Goal: Task Accomplishment & Management: Manage account settings

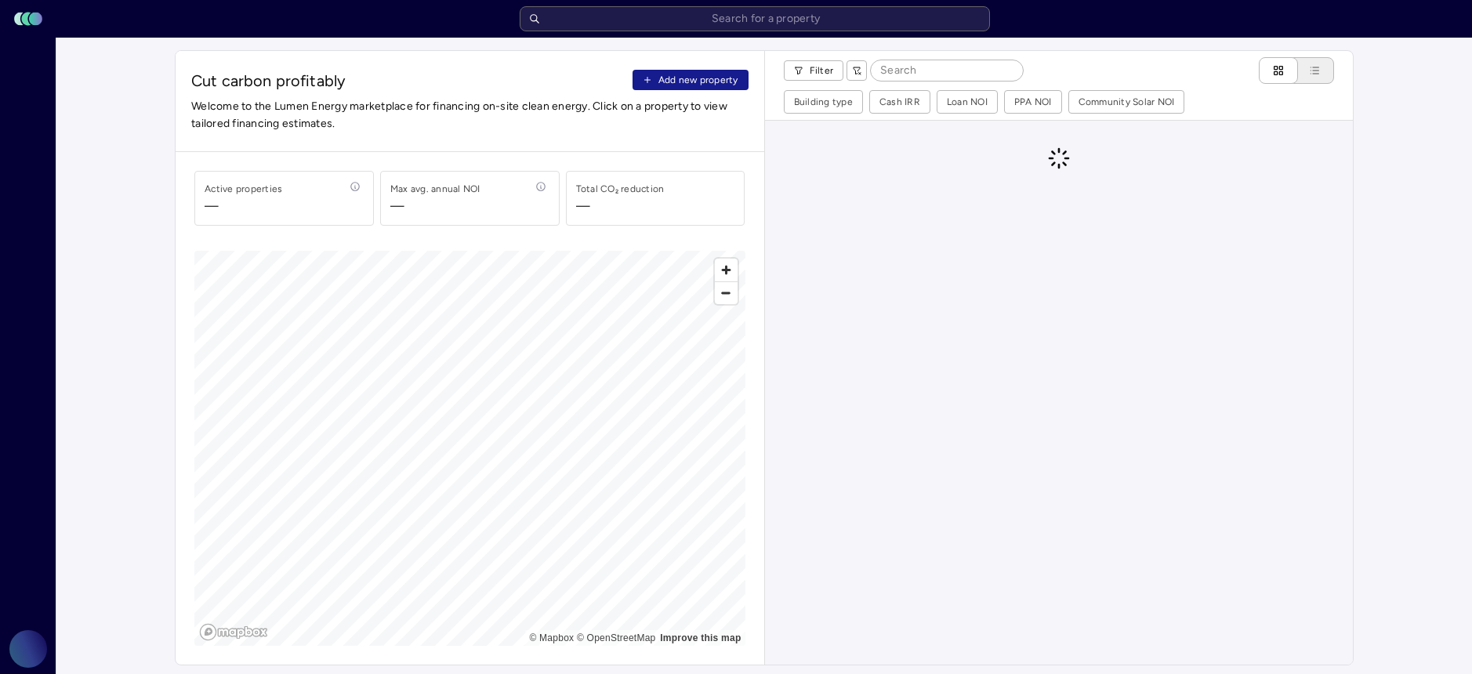
click at [708, 78] on span "Add new property" at bounding box center [698, 80] width 80 height 16
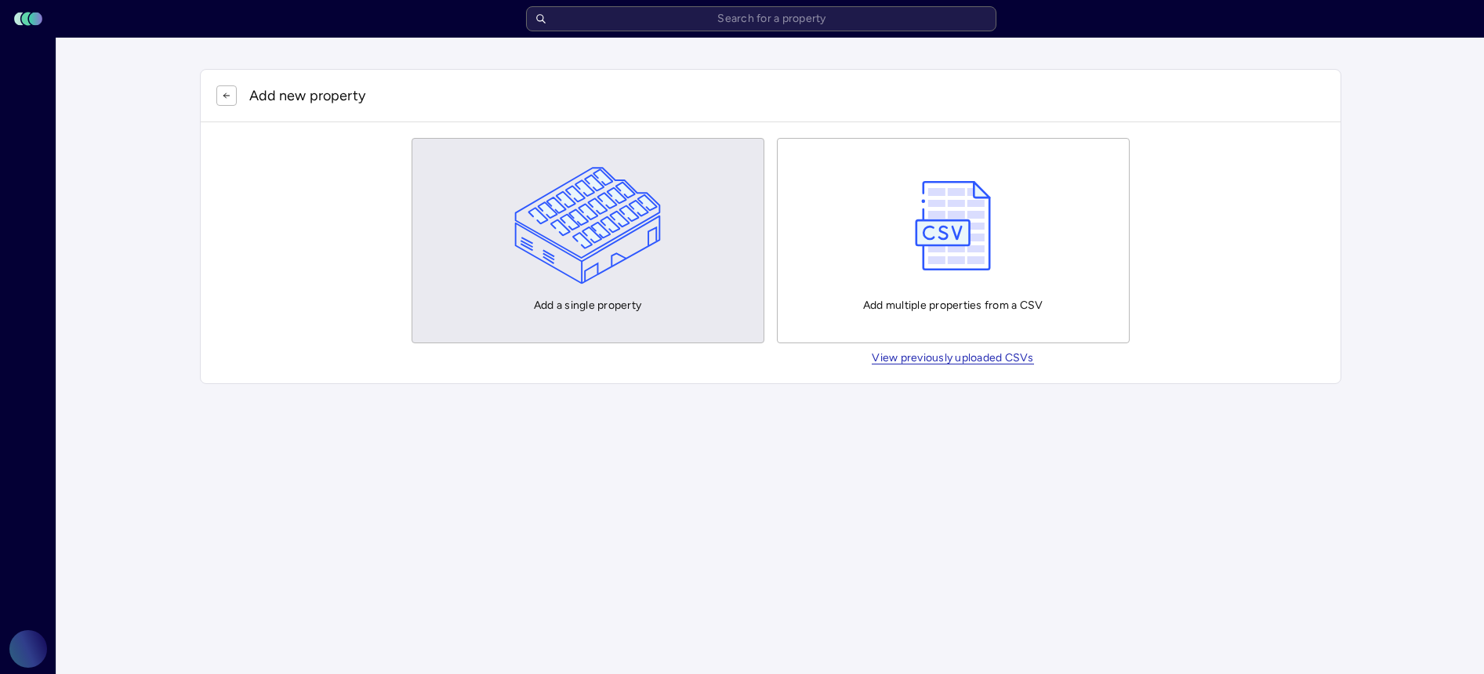
click at [636, 258] on img "button" at bounding box center [587, 226] width 147 height 118
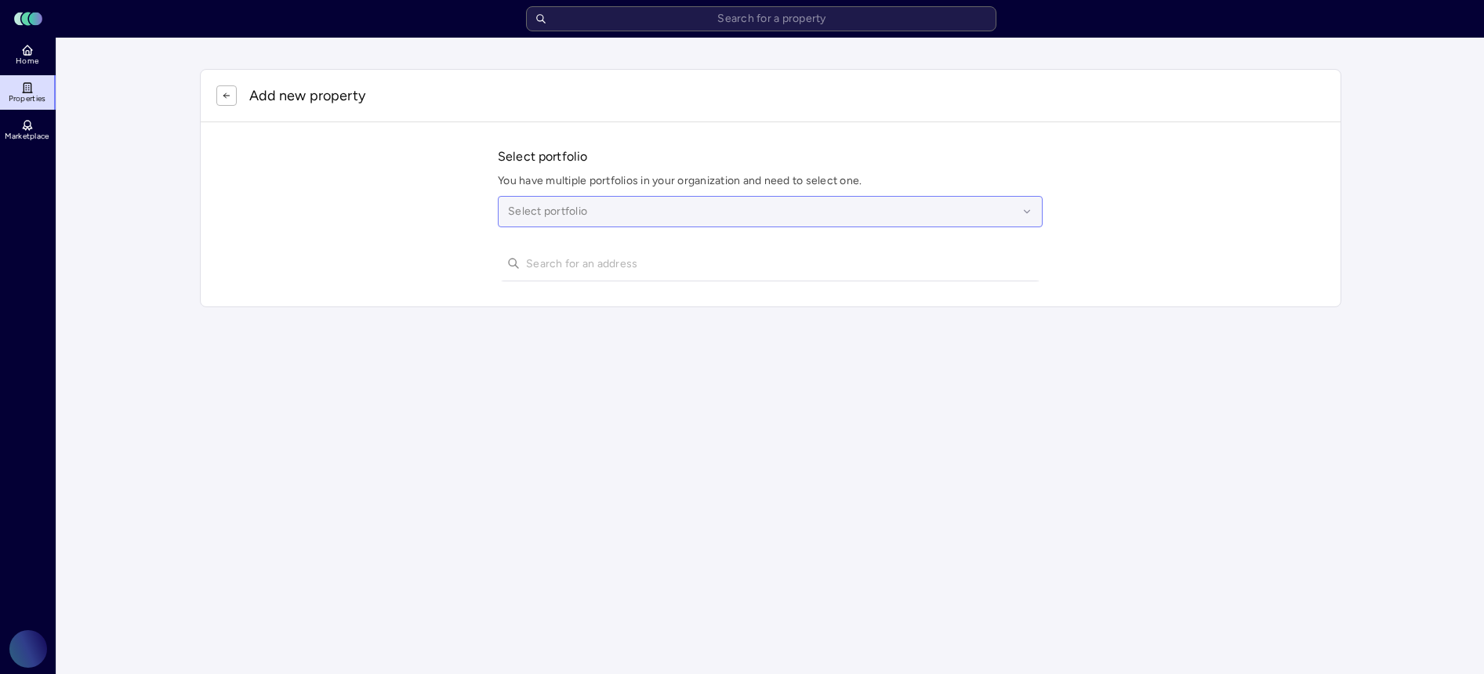
click at [632, 218] on div at bounding box center [762, 211] width 509 height 17
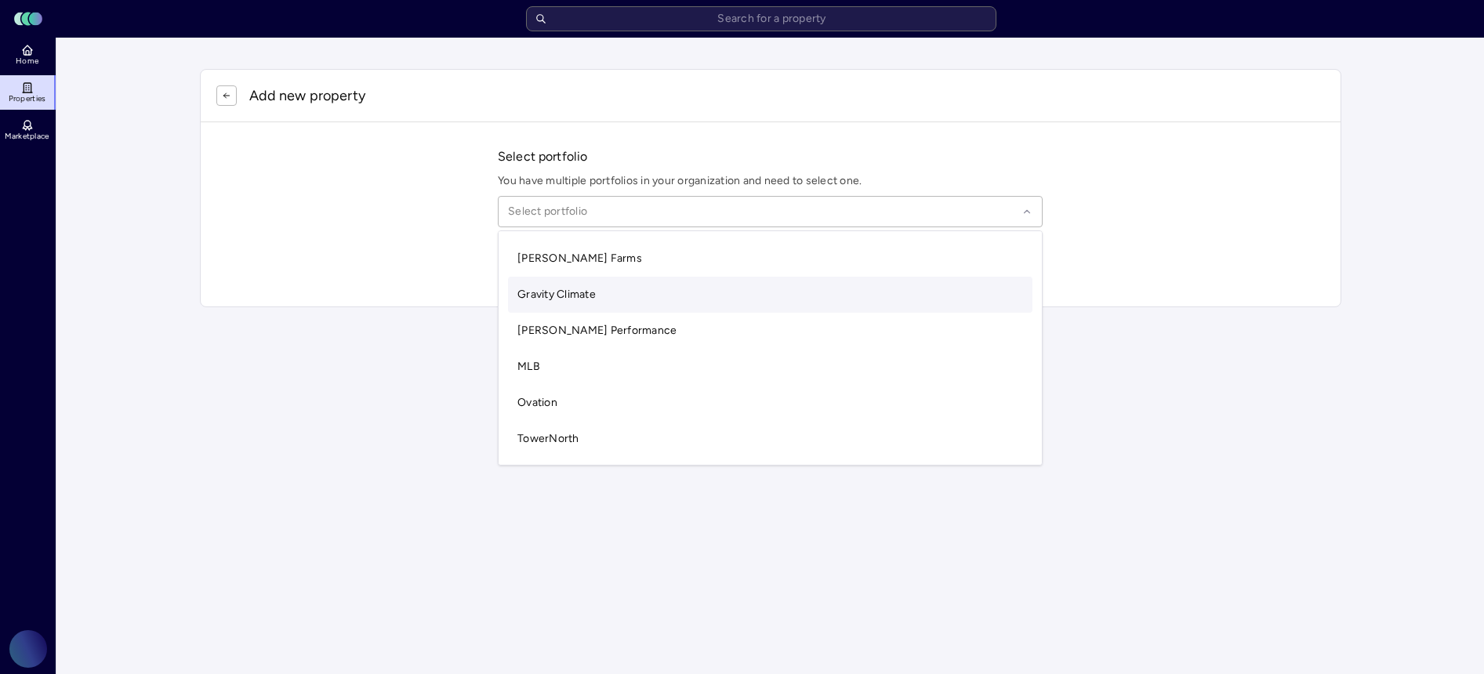
click at [612, 292] on div "Gravity Climate" at bounding box center [770, 295] width 524 height 36
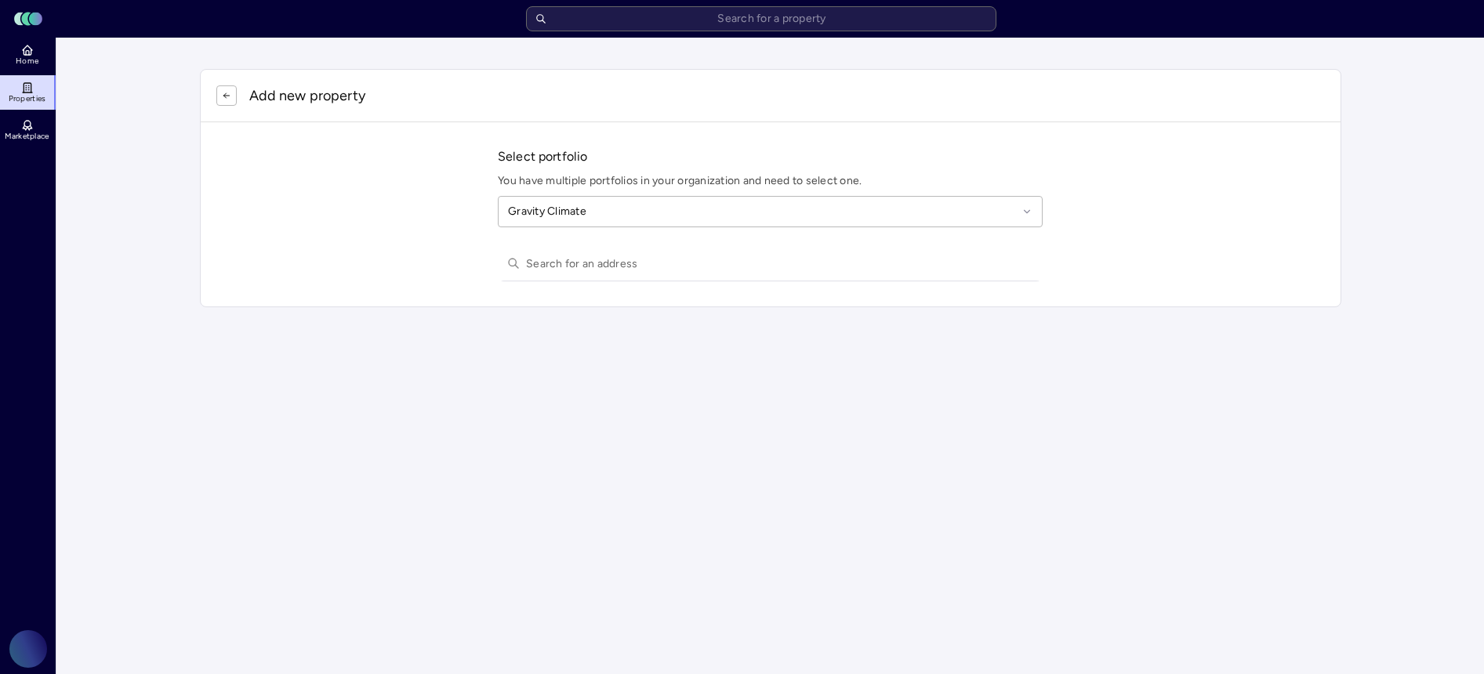
click at [571, 259] on input "text" at bounding box center [779, 263] width 507 height 34
type input "10201 W Pico"
click at [633, 294] on div "[STREET_ADDRESS]" at bounding box center [770, 293] width 545 height 25
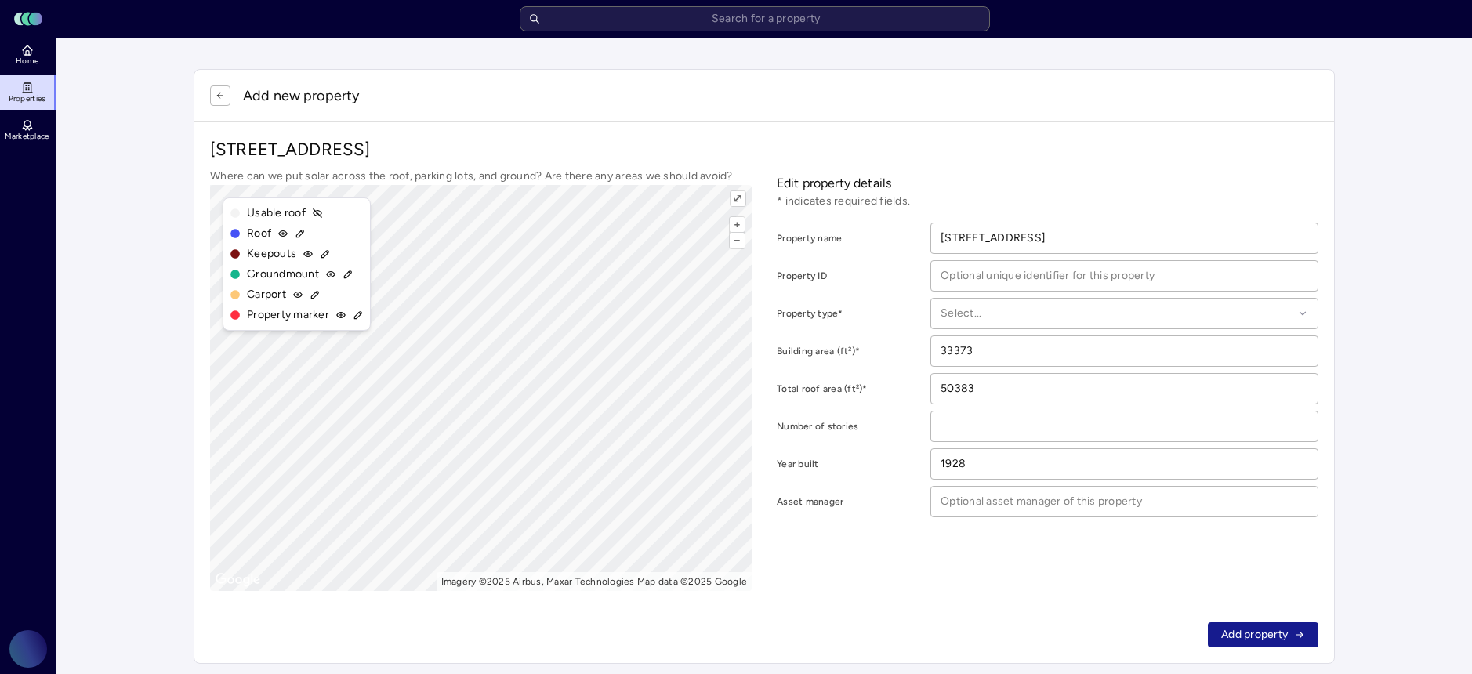
click at [1257, 637] on span "Add property" at bounding box center [1254, 634] width 67 height 17
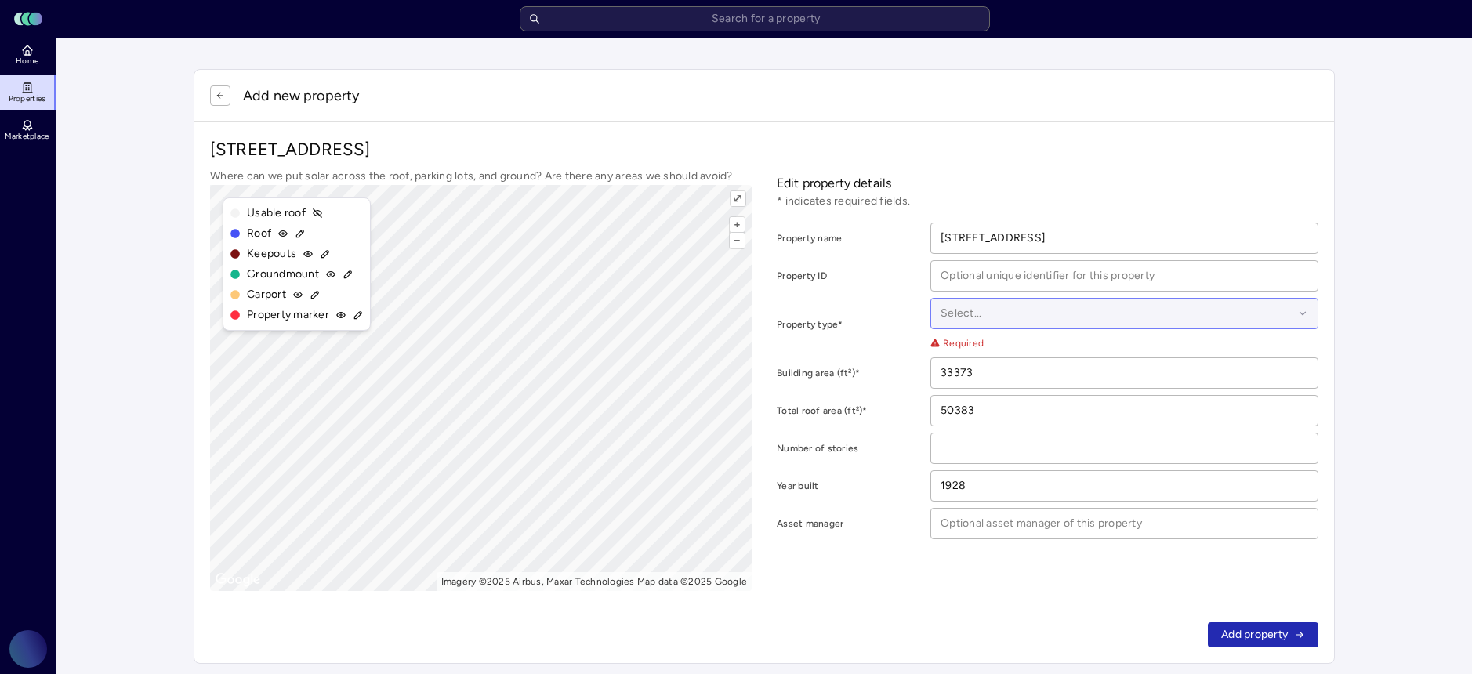
click at [1033, 315] on div at bounding box center [1117, 313] width 353 height 17
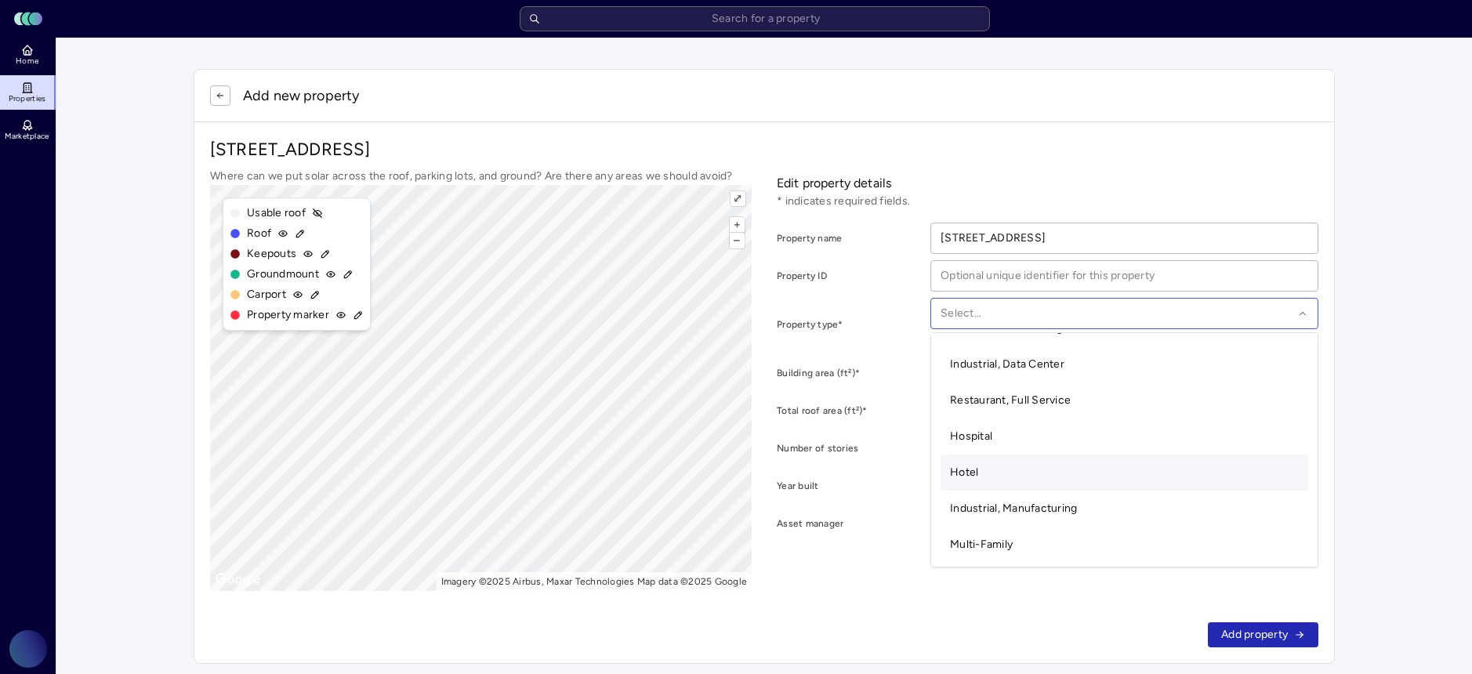
scroll to position [53, 0]
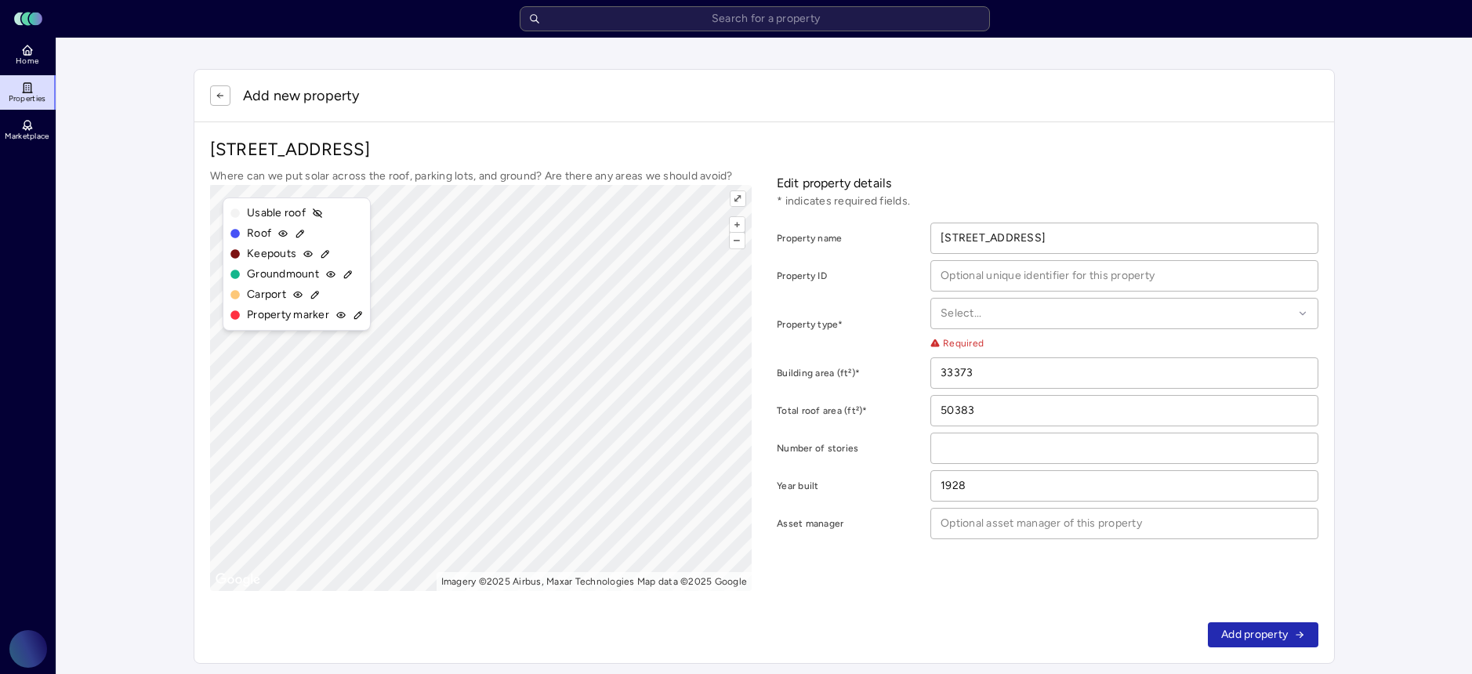
click at [767, 122] on div "[STREET_ADDRESS] Where can we put solar across the roof, parking lots, and grou…" at bounding box center [764, 364] width 1140 height 484
click at [1057, 313] on div at bounding box center [1117, 313] width 353 height 17
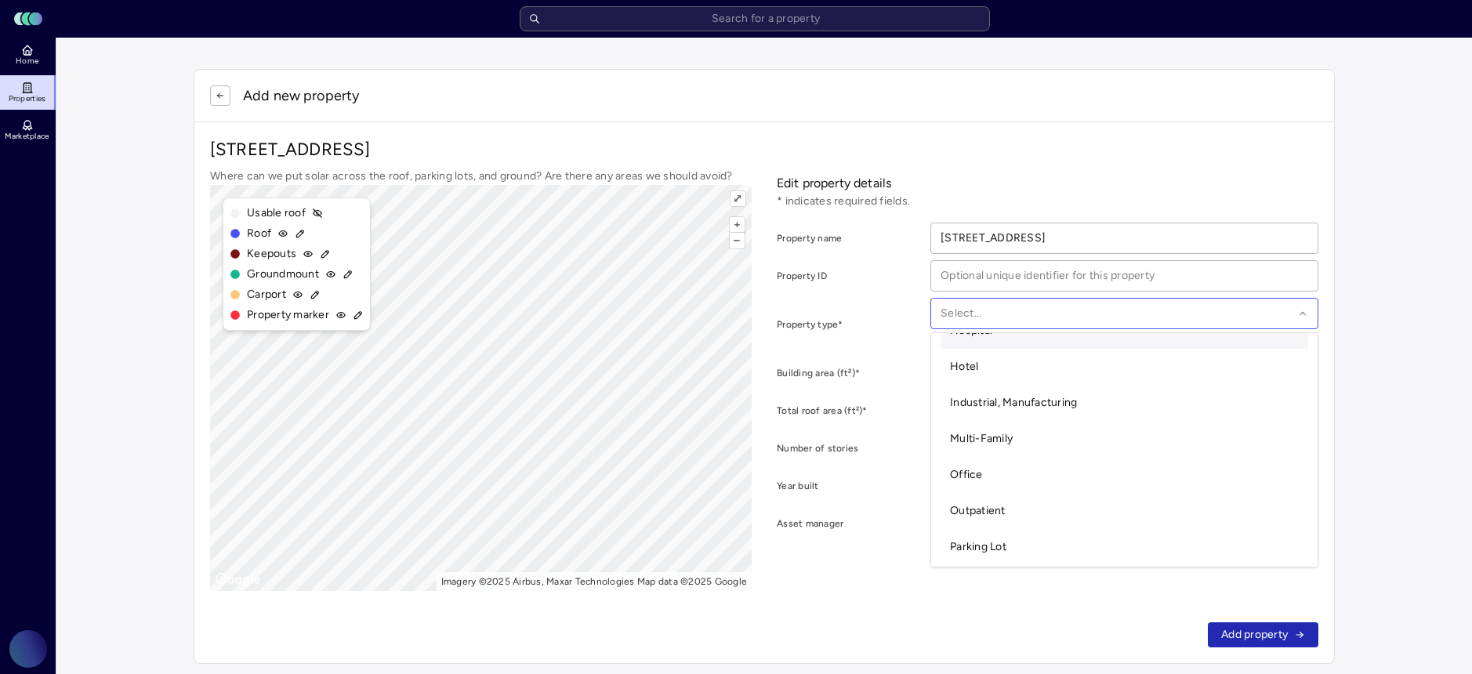
scroll to position [141, 0]
click at [1059, 475] on div "Office" at bounding box center [1125, 472] width 368 height 36
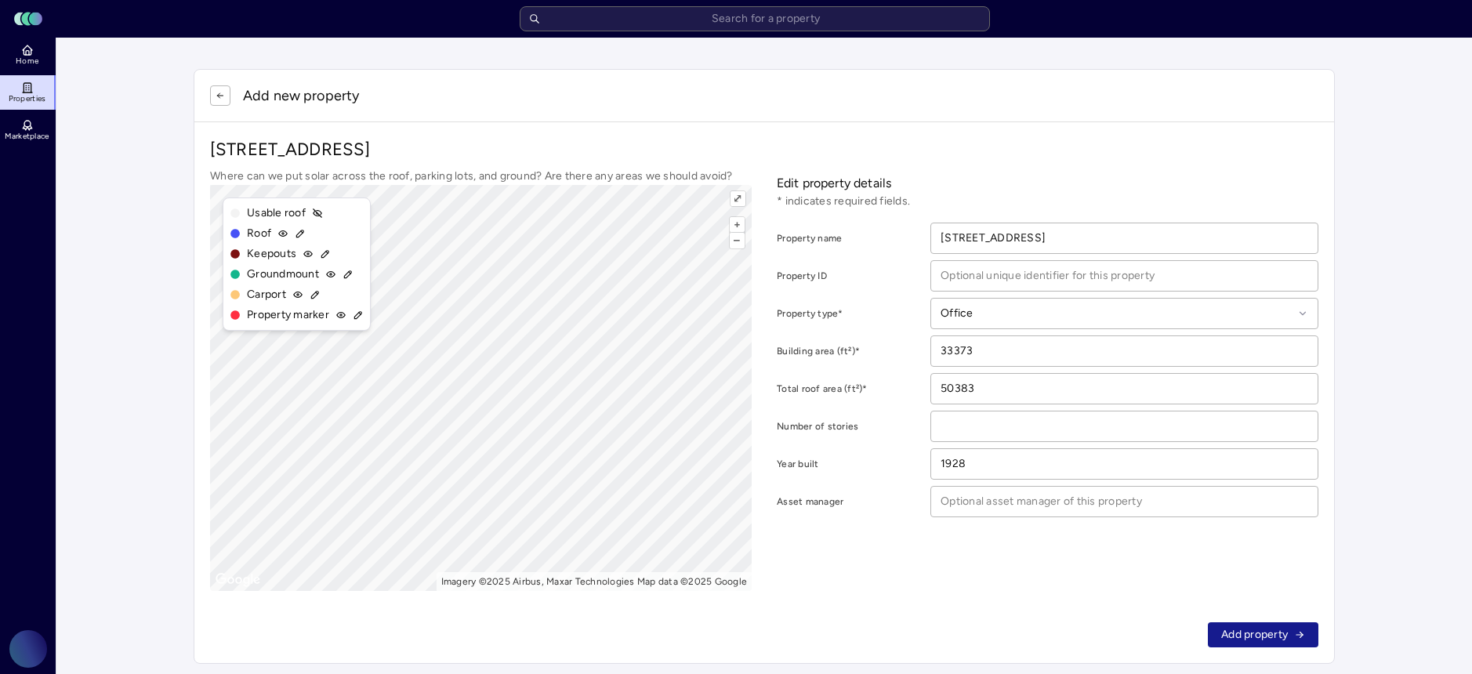
click at [1273, 637] on span "Add property" at bounding box center [1254, 634] width 67 height 17
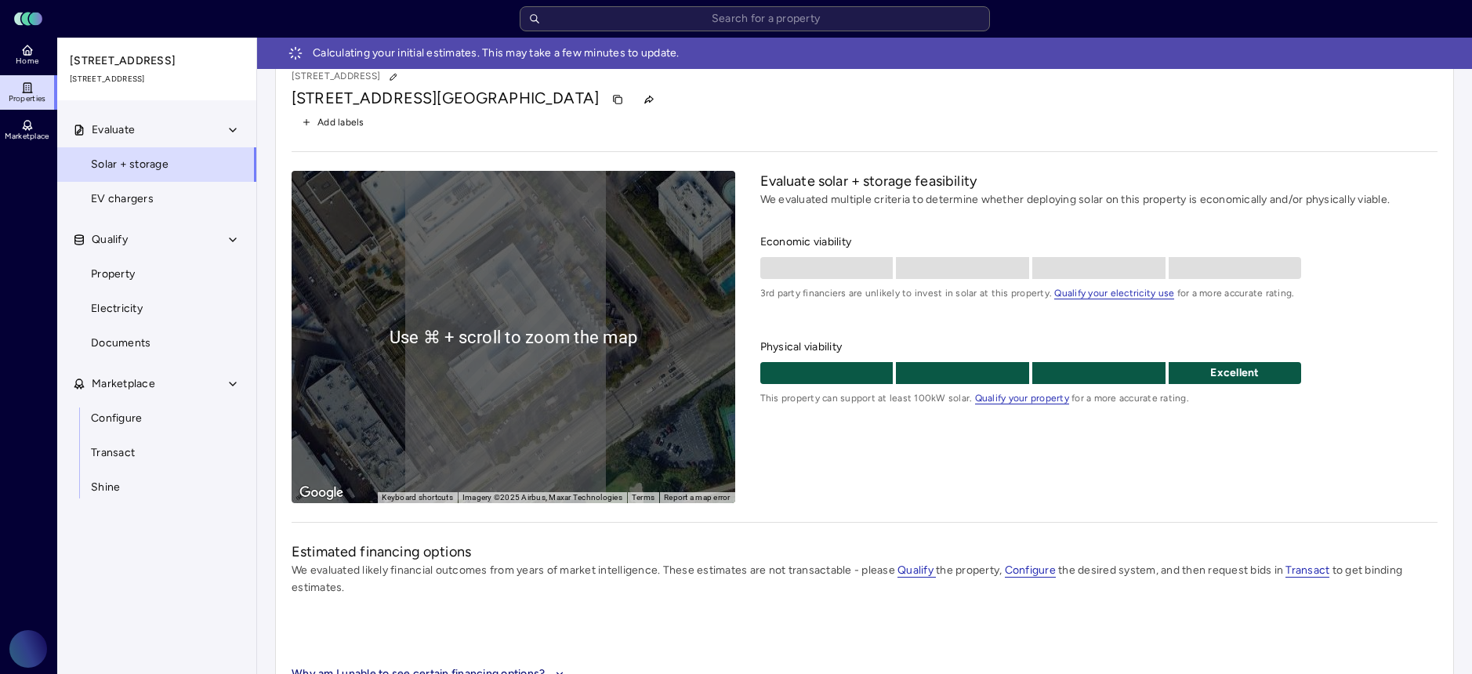
scroll to position [69, 0]
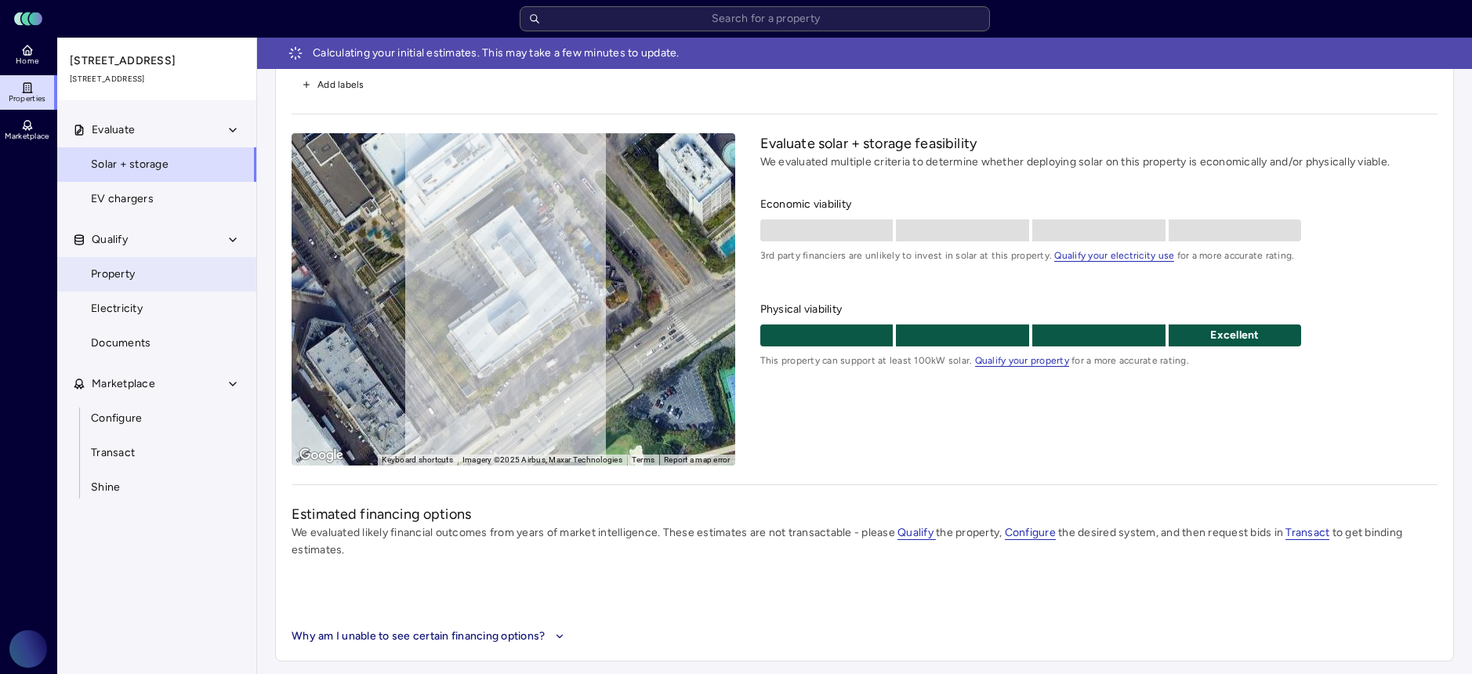
click at [129, 276] on span "Property" at bounding box center [113, 274] width 44 height 17
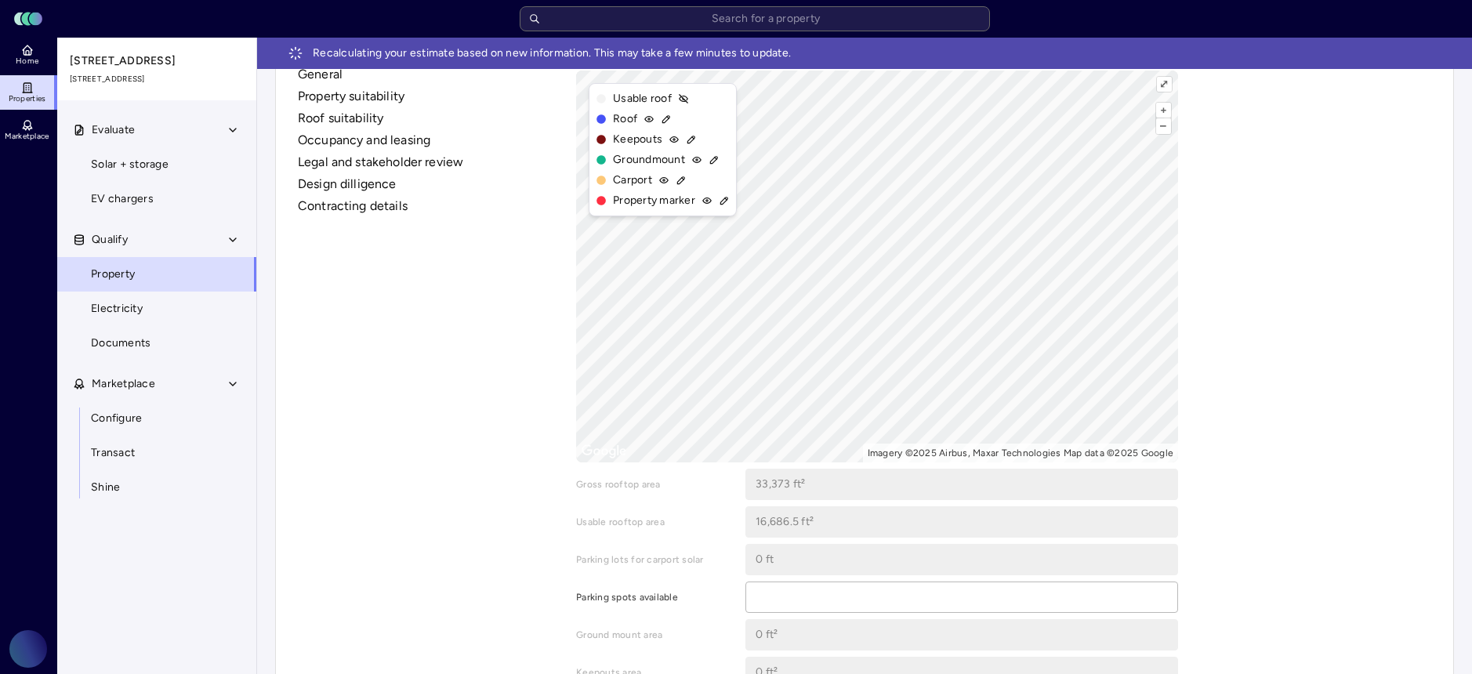
scroll to position [480, 0]
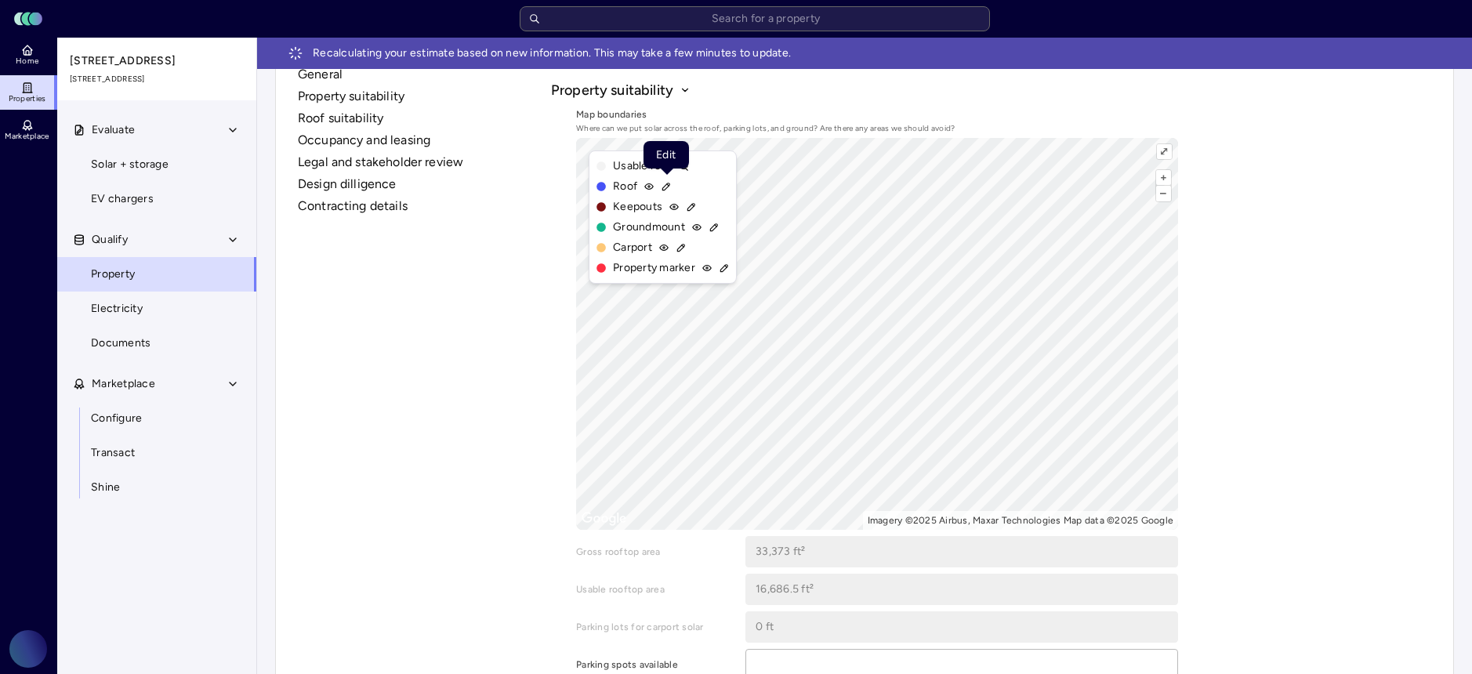
click at [662, 187] on icon at bounding box center [666, 186] width 11 height 11
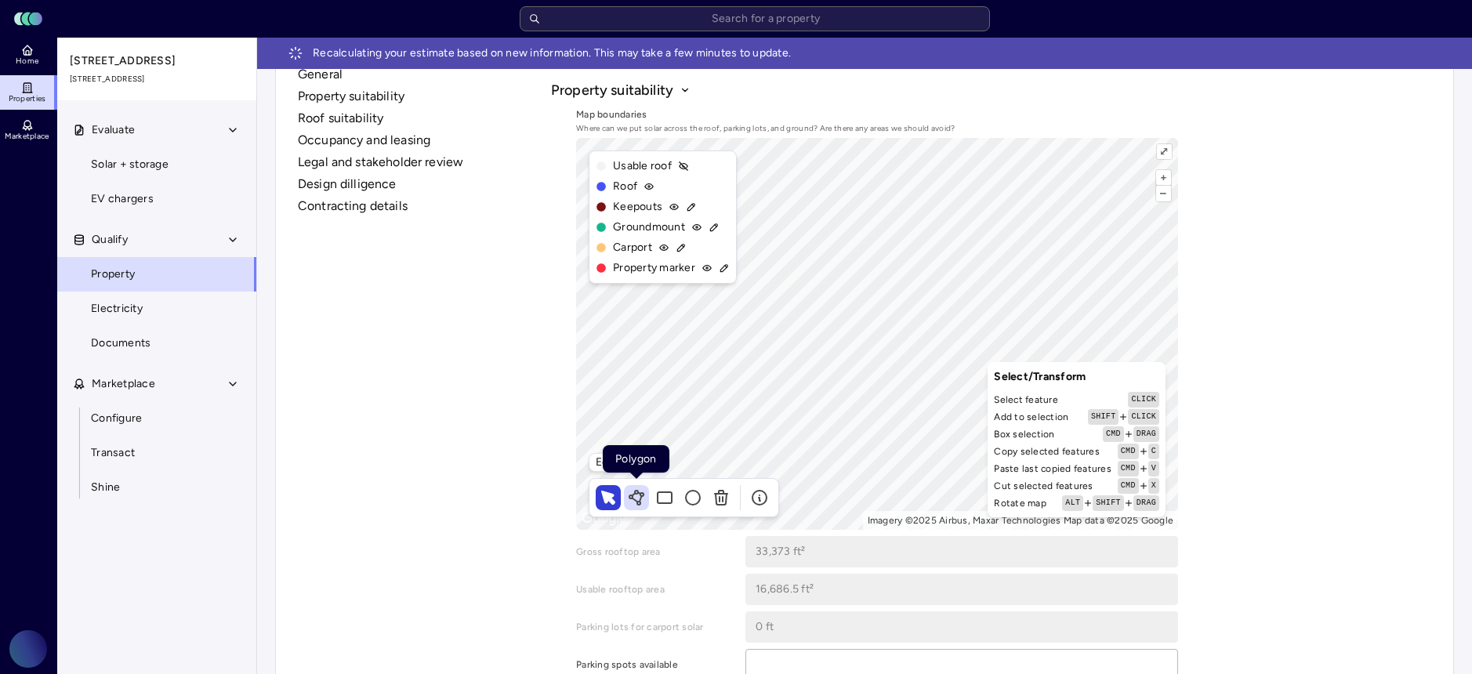
click at [636, 501] on icon at bounding box center [635, 500] width 5 height 4
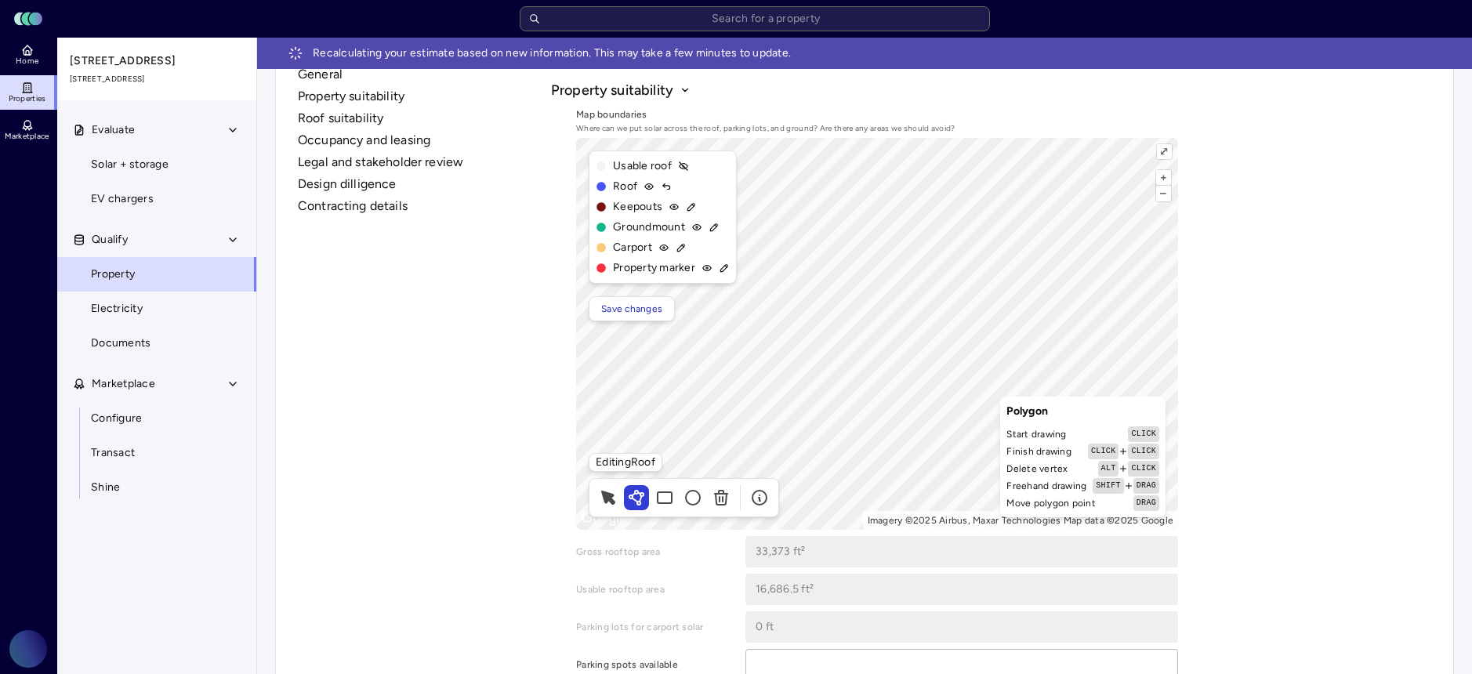
click at [721, 205] on div "+ – ⇧ › Imagery ©2025 Airbus, Maxar Technologies Map data ©2025 Google ⤢ Editin…" at bounding box center [877, 334] width 602 height 392
click at [646, 312] on span "Save changes" at bounding box center [631, 309] width 61 height 16
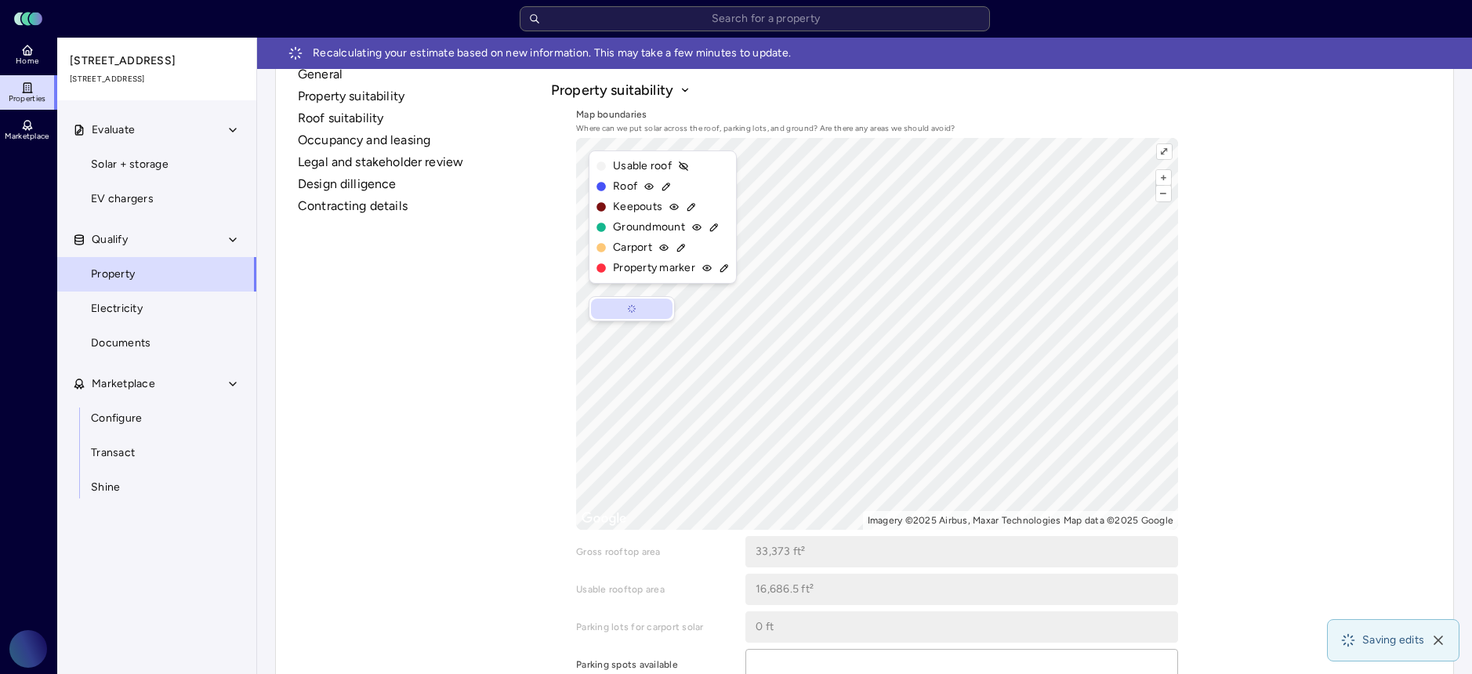
type input "177,099.37 ft²"
type input "88,549.68 ft²"
click at [181, 154] on link "Solar + storage" at bounding box center [156, 164] width 201 height 34
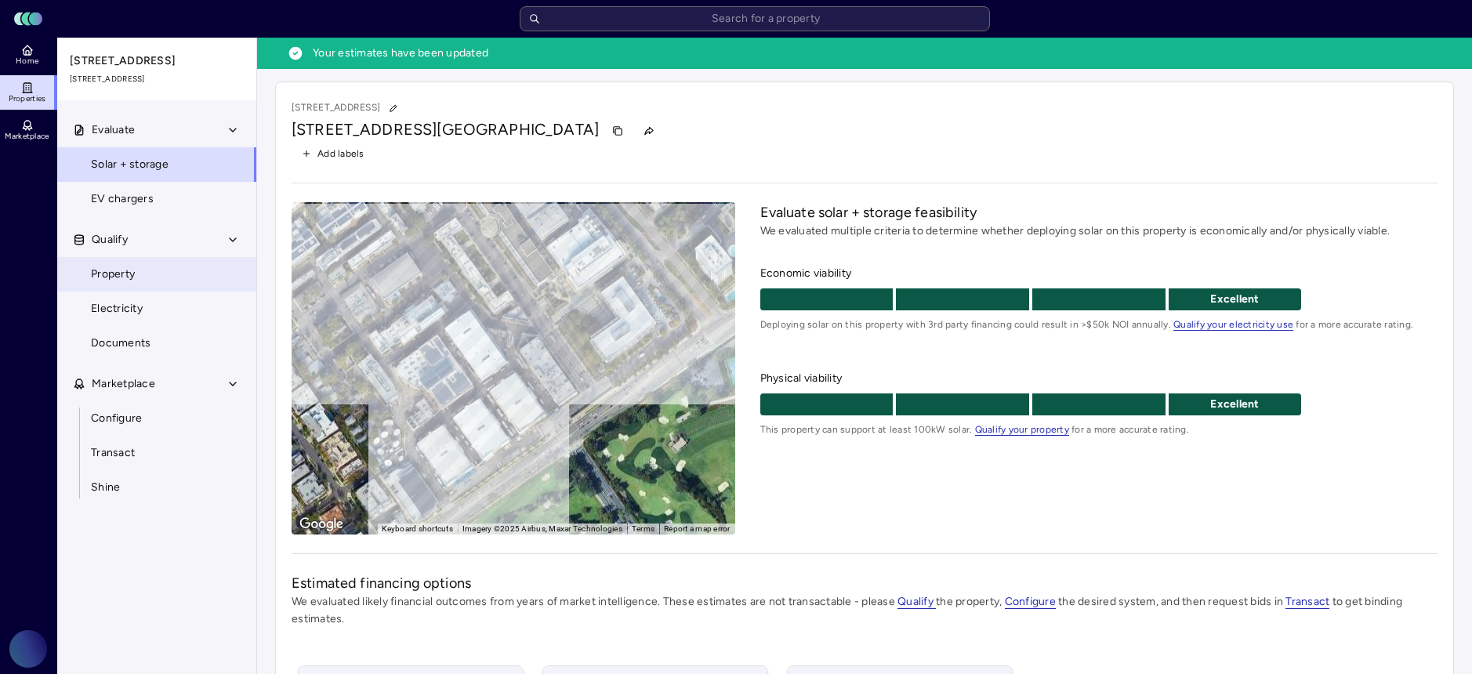
click at [162, 272] on link "Property" at bounding box center [156, 274] width 201 height 34
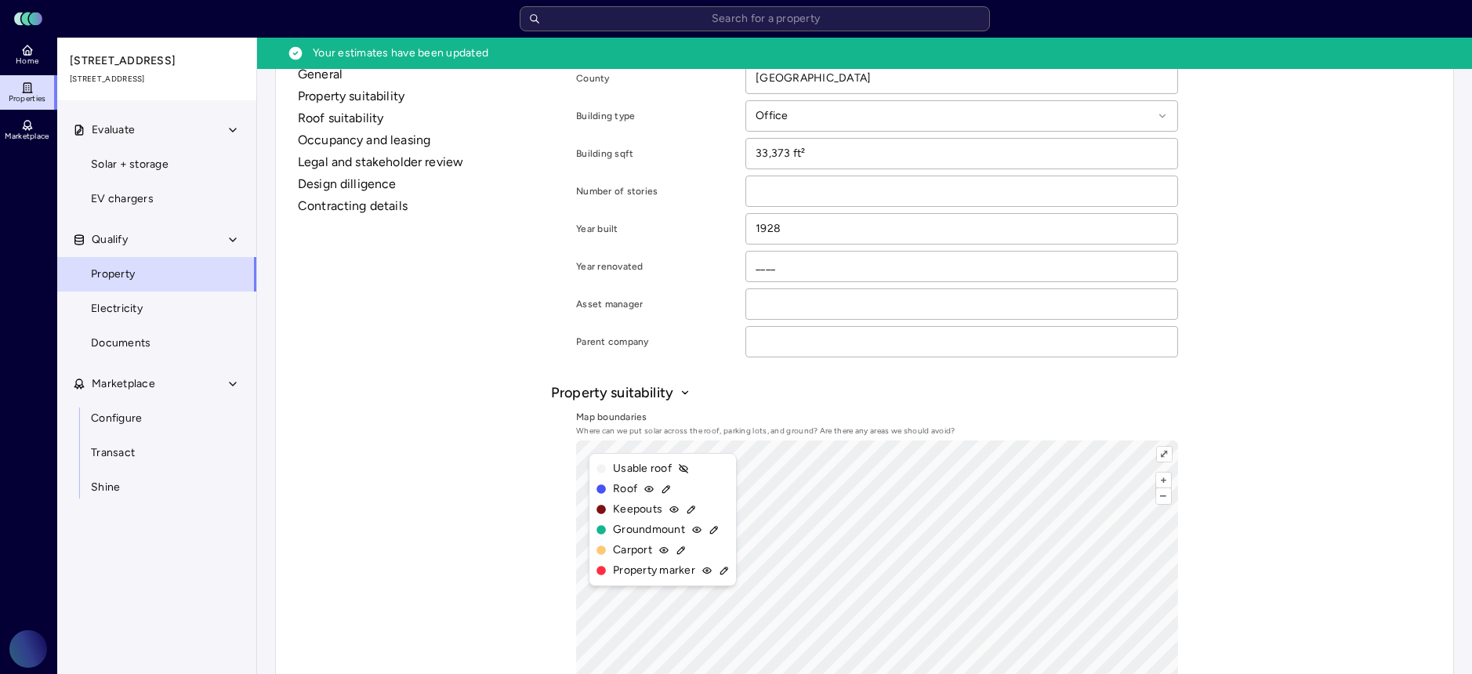
scroll to position [485, 0]
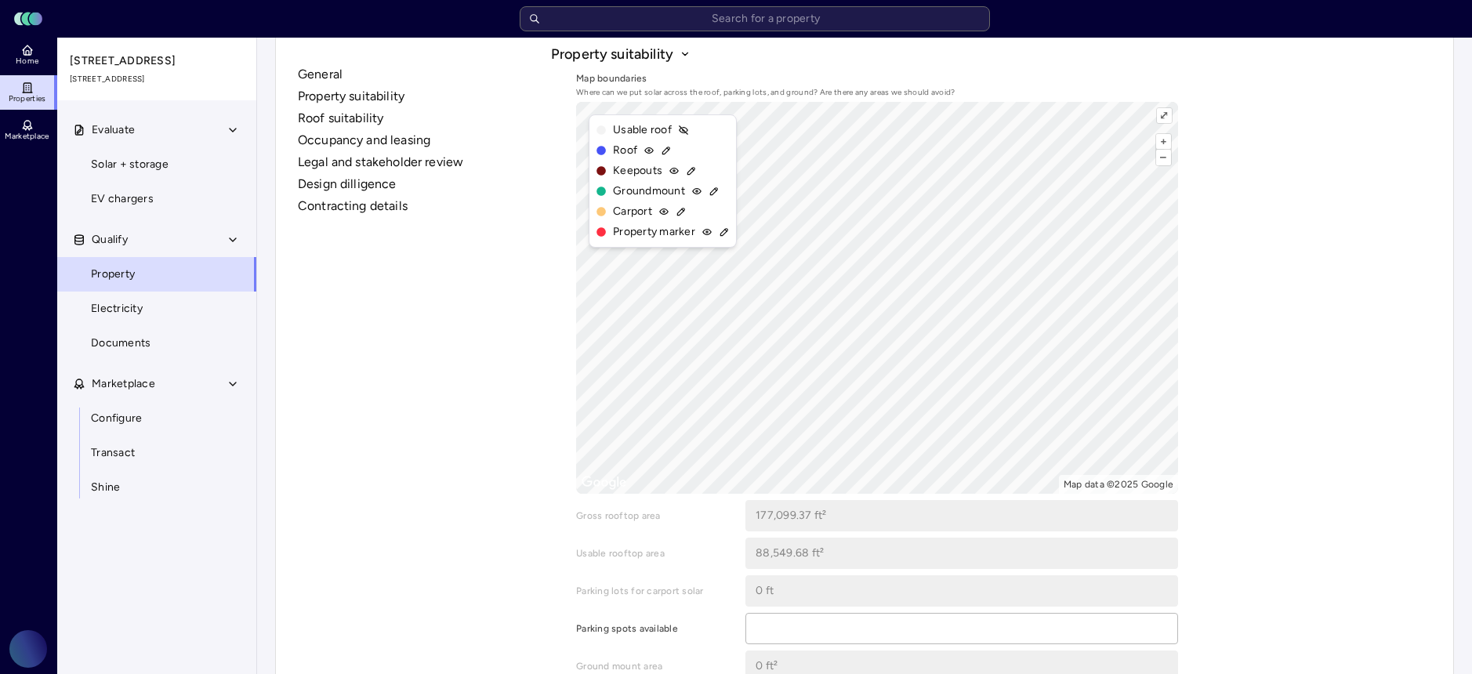
click at [692, 158] on div "+ – ⇧ › Map data ©2025 Google ⤢ Editing Usable roof Roof Keepouts Groundmount C…" at bounding box center [877, 298] width 602 height 392
click at [169, 272] on link "Property" at bounding box center [156, 274] width 201 height 34
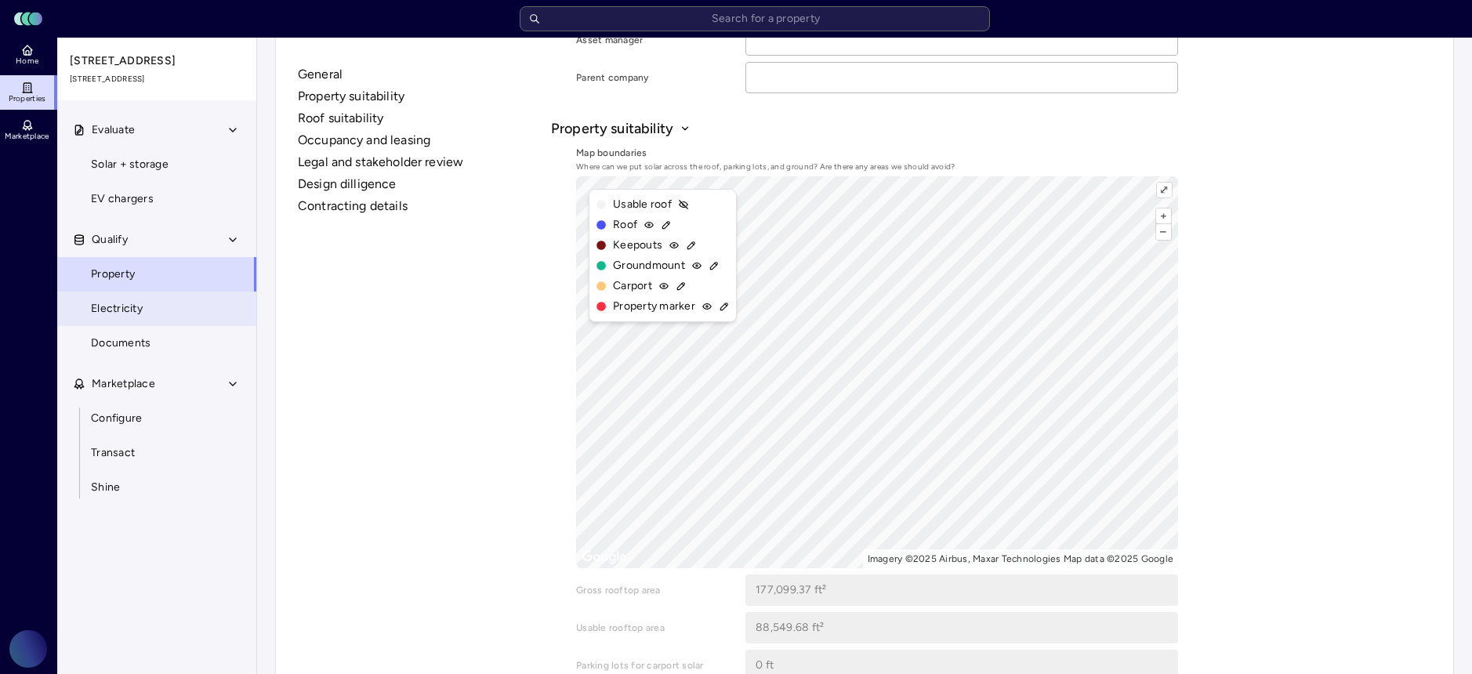
click at [162, 304] on link "Electricity" at bounding box center [156, 309] width 201 height 34
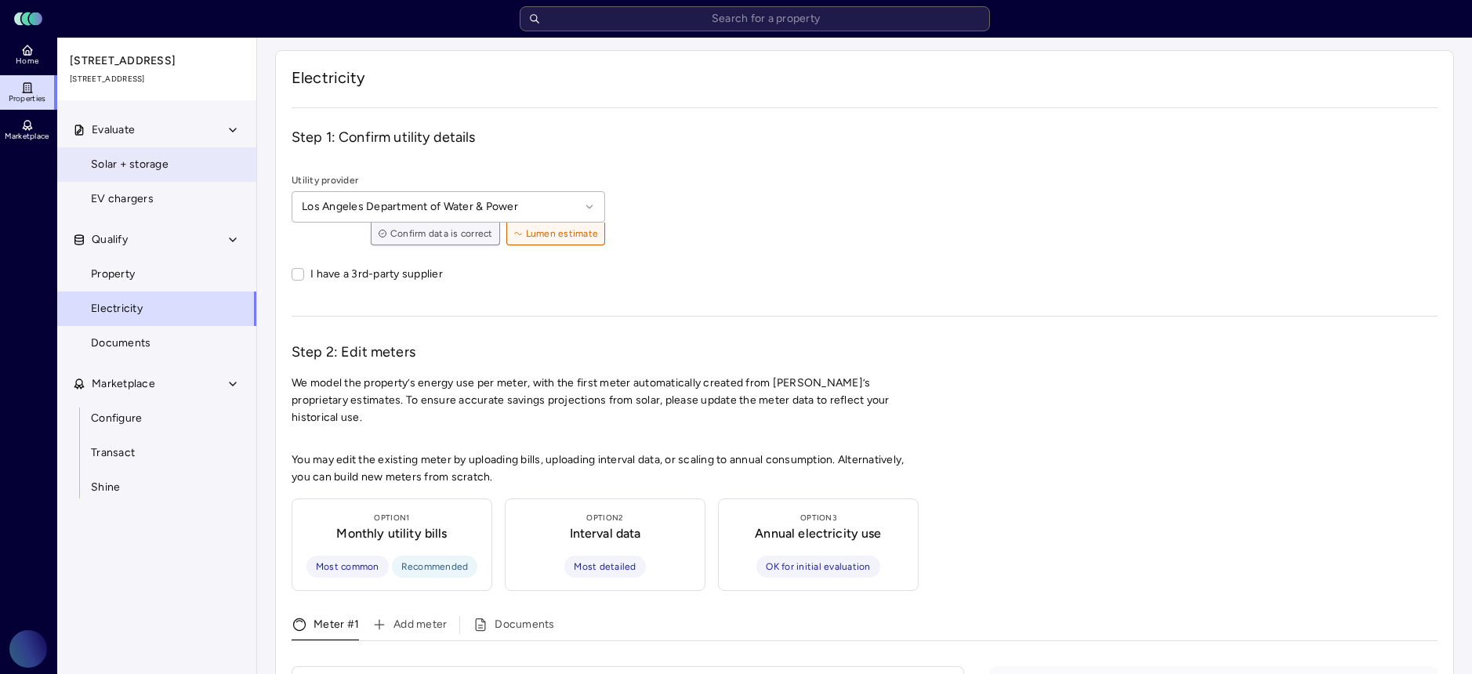
click at [154, 160] on span "Solar + storage" at bounding box center [130, 164] width 78 height 17
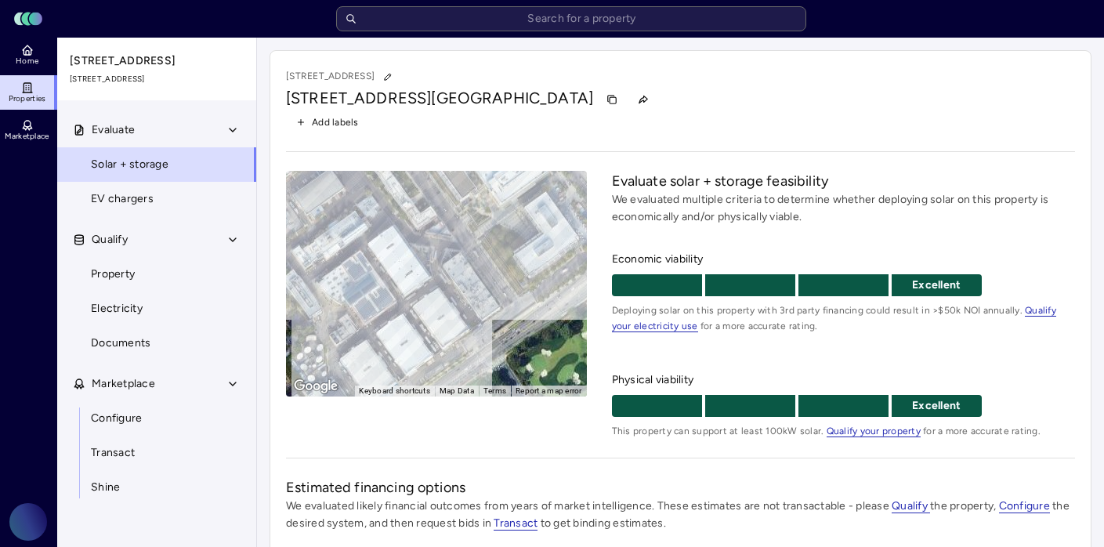
click at [428, 276] on div "To activate drag with keyboard, press Alt + Enter. Once in keyboard drag state,…" at bounding box center [436, 284] width 301 height 226
click at [198, 278] on link "Property" at bounding box center [156, 274] width 201 height 34
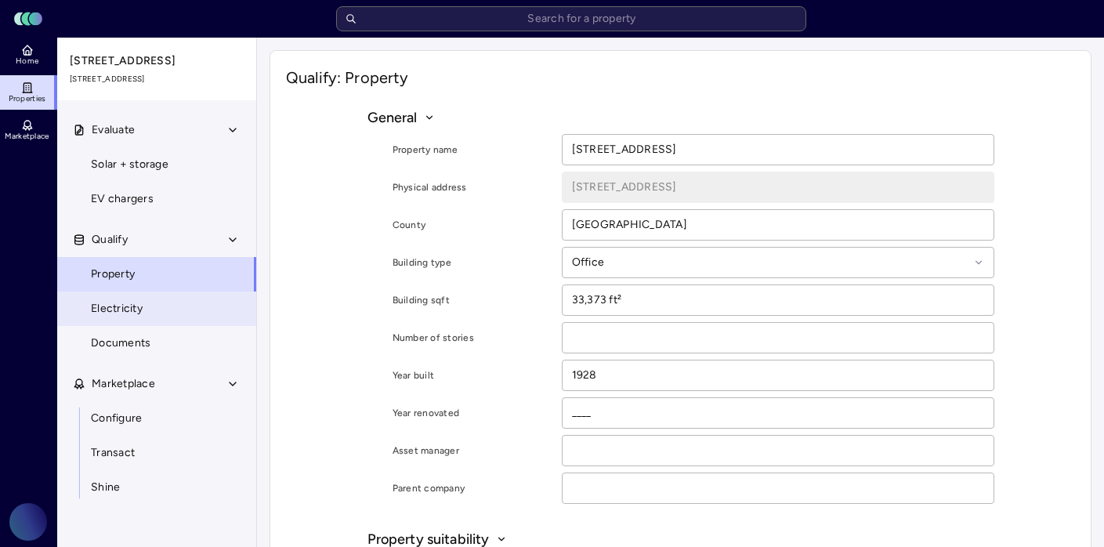
click at [140, 303] on span "Electricity" at bounding box center [117, 308] width 52 height 17
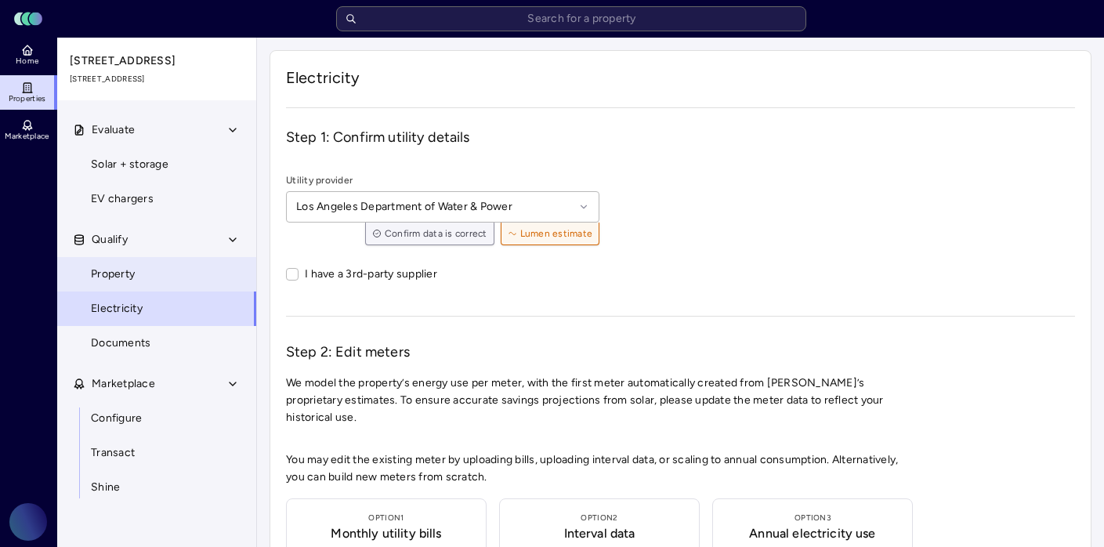
click at [150, 280] on link "Property" at bounding box center [156, 274] width 201 height 34
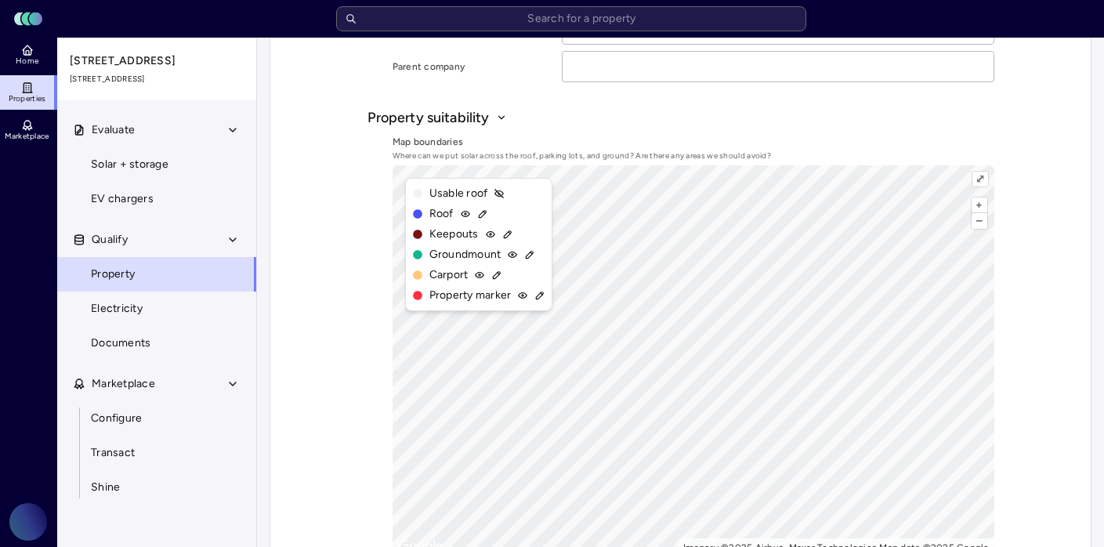
scroll to position [494, 0]
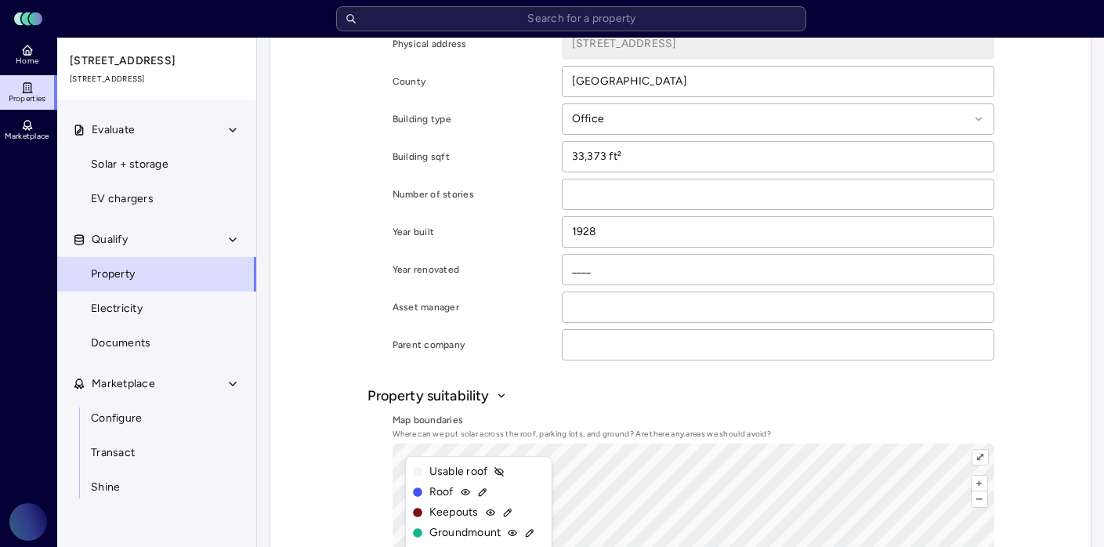
scroll to position [0, 0]
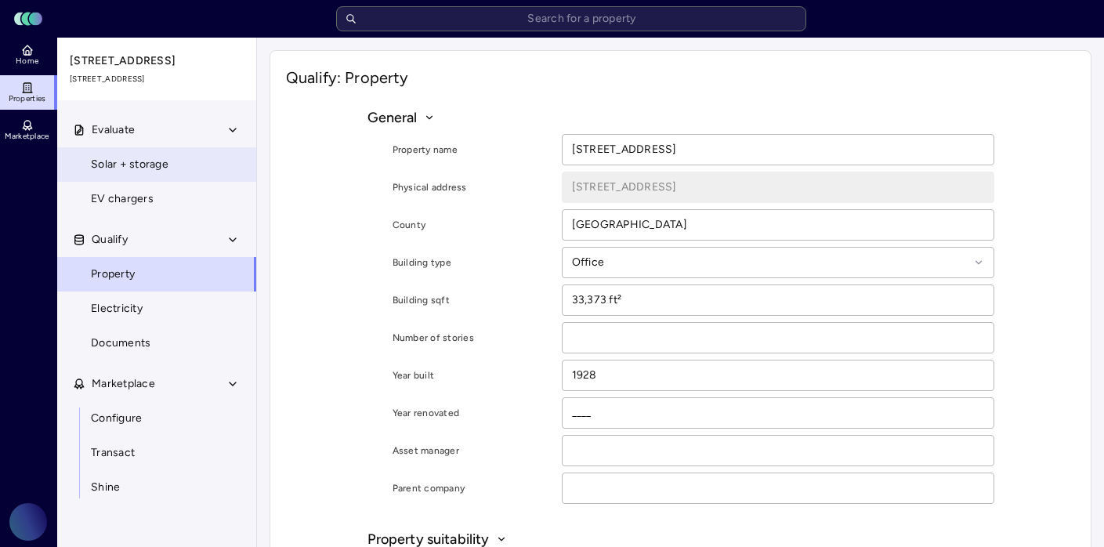
click at [152, 161] on span "Solar + storage" at bounding box center [130, 164] width 78 height 17
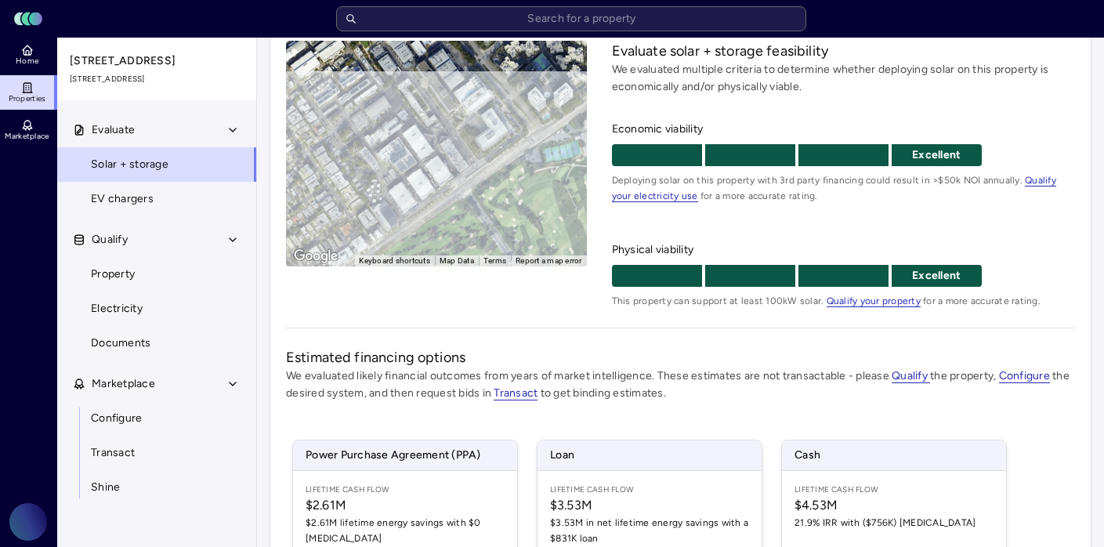
scroll to position [129, 0]
